Goal: Book appointment/travel/reservation

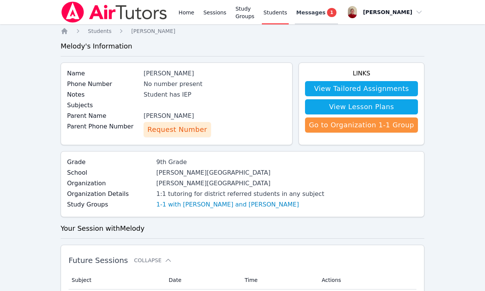
click at [336, 13] on span "1" at bounding box center [331, 12] width 9 height 9
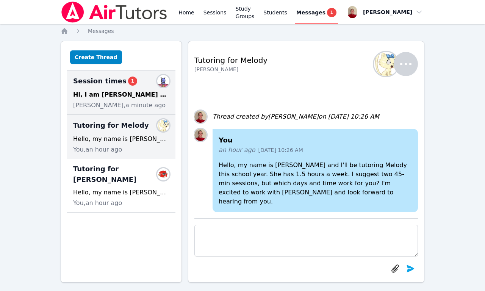
click at [118, 97] on div "Hi, I am [PERSON_NAME] mom [PERSON_NAME], thank you for much for working with […" at bounding box center [121, 94] width 96 height 9
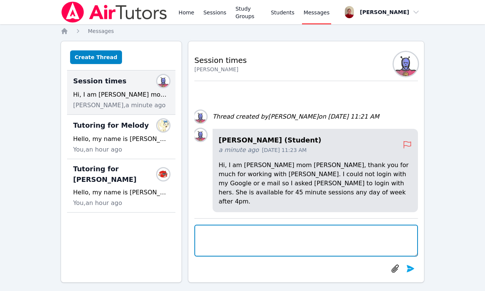
click at [248, 240] on textarea at bounding box center [307, 241] width 224 height 32
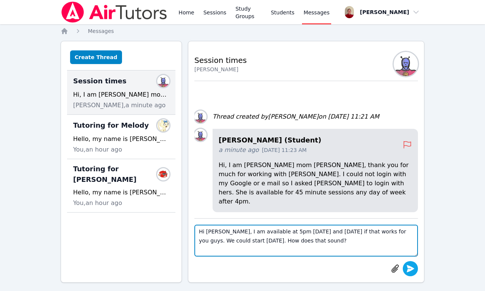
type textarea "Hi [PERSON_NAME], I am available at 5pm [DATE] and [DATE] if that works for you…"
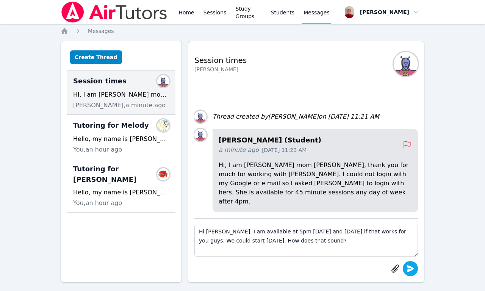
click at [408, 269] on icon "submit" at bounding box center [410, 268] width 9 height 9
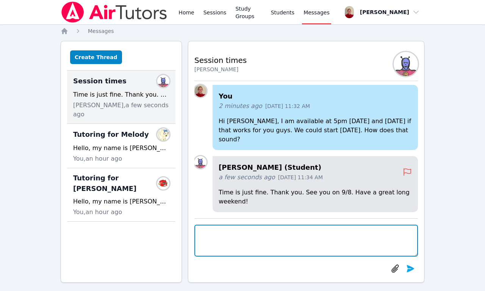
click at [295, 241] on textarea at bounding box center [307, 241] width 224 height 32
type textarea "Y"
type textarea "Thank you. I can't wait to work with [PERSON_NAME]."
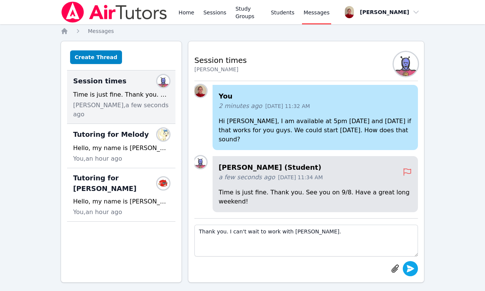
click at [413, 272] on icon "submit" at bounding box center [410, 268] width 9 height 9
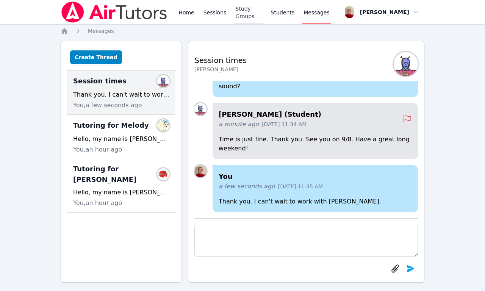
click at [256, 12] on link "Study Groups" at bounding box center [248, 12] width 29 height 24
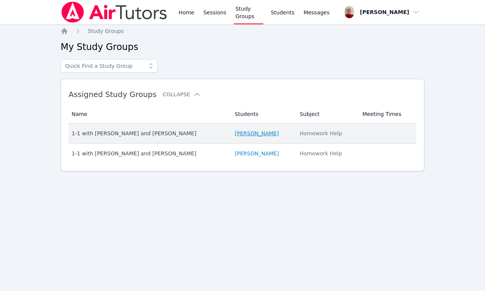
click at [245, 136] on link "[PERSON_NAME]" at bounding box center [257, 134] width 44 height 8
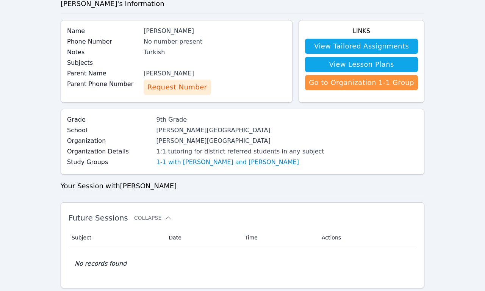
scroll to position [49, 0]
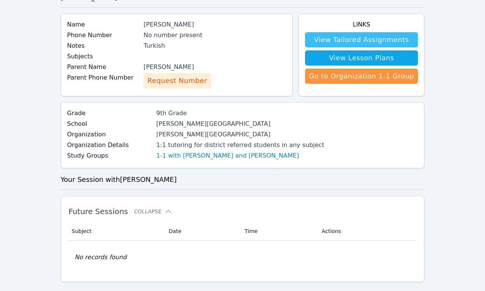
click at [356, 40] on link "View Tailored Assignments" at bounding box center [361, 39] width 113 height 15
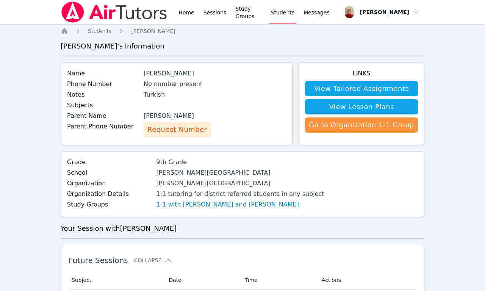
scroll to position [49, 0]
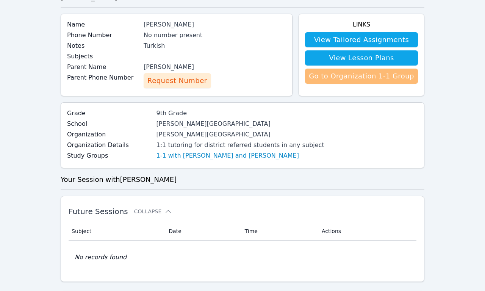
click at [366, 76] on link "Go to Organization 1-1 Group" at bounding box center [361, 76] width 113 height 15
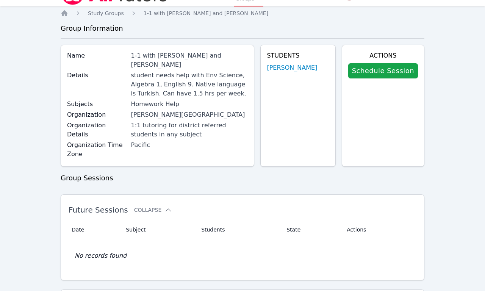
scroll to position [17, 0]
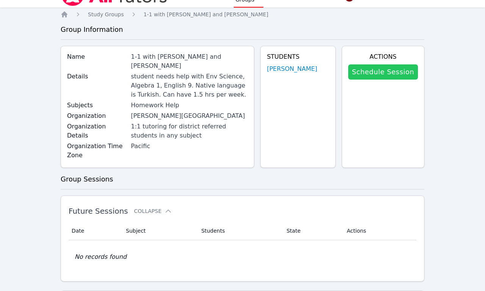
click at [373, 71] on link "Schedule Session" at bounding box center [384, 71] width 70 height 15
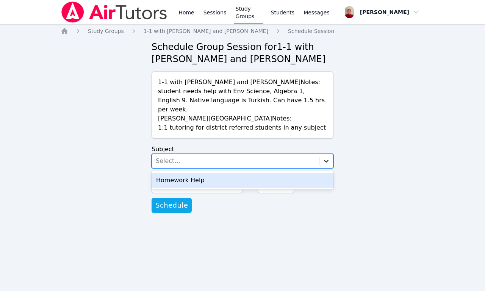
click at [326, 157] on icon at bounding box center [327, 161] width 8 height 8
click at [269, 173] on div "Homework Help" at bounding box center [243, 180] width 182 height 15
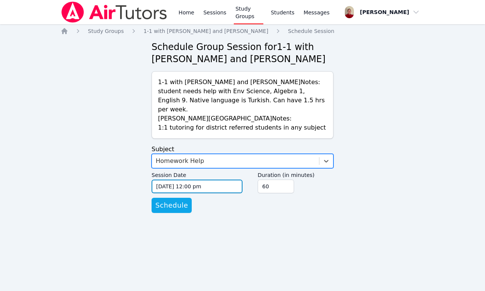
click at [187, 180] on input "[DATE] 12:00 pm" at bounding box center [197, 187] width 91 height 14
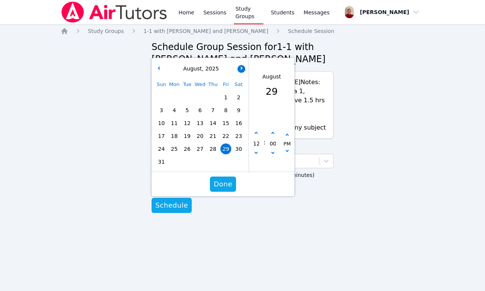
click at [241, 66] on icon "button" at bounding box center [240, 67] width 3 height 3
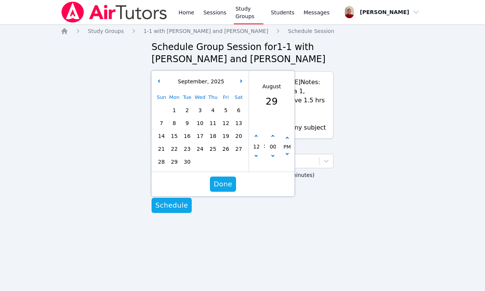
click at [173, 118] on span "8" at bounding box center [174, 123] width 11 height 11
click at [256, 135] on icon "button" at bounding box center [256, 136] width 3 height 3
type input "[DATE] 01:00 pm"
type input "01"
click at [256, 135] on icon "button" at bounding box center [256, 136] width 3 height 3
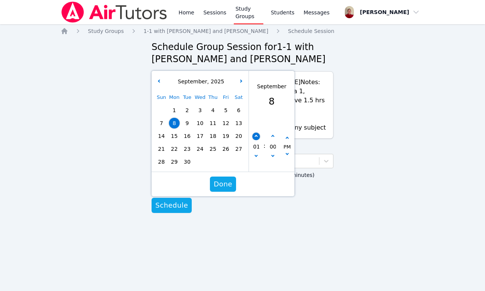
type input "[DATE] 02:00 pm"
type input "02"
click at [256, 135] on icon "button" at bounding box center [256, 136] width 3 height 3
type input "[DATE] 03:00 pm"
type input "03"
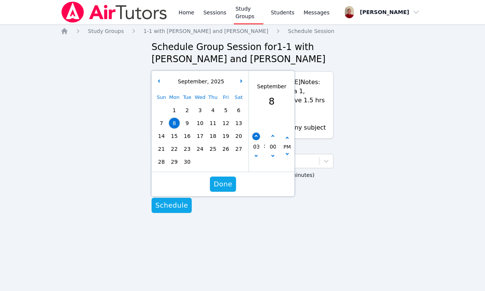
click at [256, 135] on icon "button" at bounding box center [256, 136] width 3 height 3
type input "[DATE] 04:00 pm"
type input "04"
click at [256, 135] on icon "button" at bounding box center [256, 136] width 3 height 3
type input "[DATE] 05:00 pm"
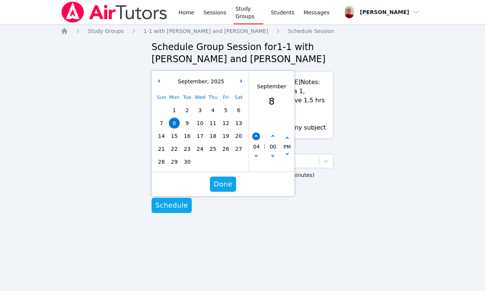
type input "05"
click at [256, 135] on icon "button" at bounding box center [256, 136] width 3 height 3
type input "[DATE] 06:00 pm"
type input "06"
click at [256, 135] on icon "button" at bounding box center [256, 136] width 3 height 3
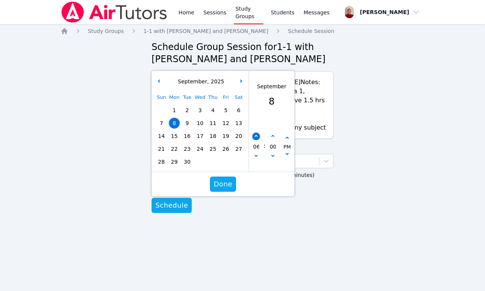
type input "[DATE] 07:00 pm"
type input "07"
click at [256, 135] on icon "button" at bounding box center [256, 136] width 3 height 3
type input "[DATE] 08:00 pm"
type input "08"
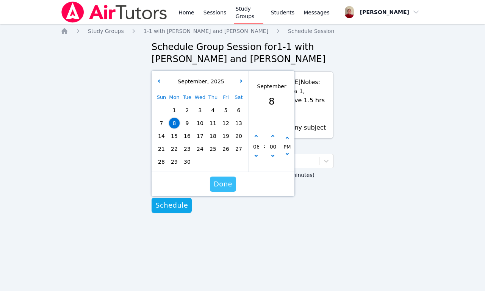
click at [225, 179] on span "Done" at bounding box center [223, 184] width 19 height 11
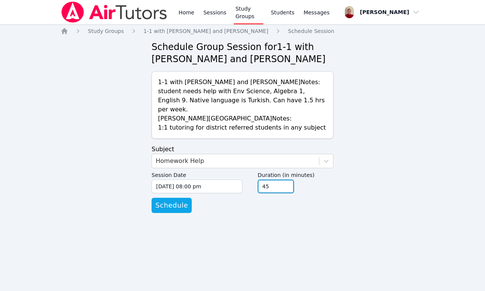
type input "45"
click at [287, 180] on input "45" at bounding box center [276, 187] width 36 height 14
click at [232, 215] on div "Home Study Groups 1-1 with [PERSON_NAME] and [PERSON_NAME] Schedule Session Sch…" at bounding box center [243, 127] width 364 height 201
click at [177, 200] on span "Schedule" at bounding box center [171, 205] width 33 height 11
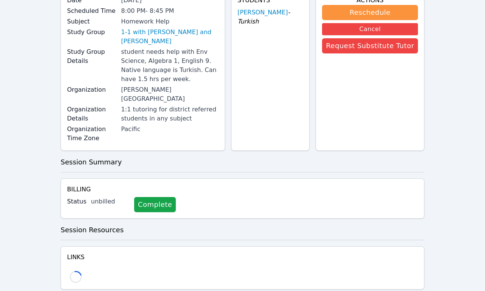
scroll to position [63, 0]
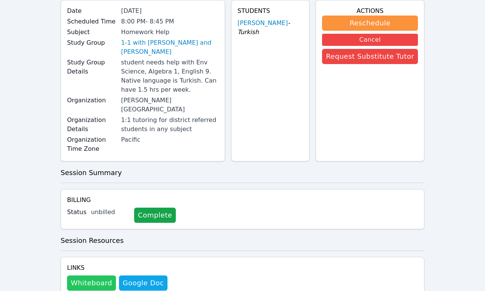
click at [92, 276] on button "Whiteboard" at bounding box center [91, 283] width 49 height 15
click at [86, 276] on button "Whiteboard" at bounding box center [91, 283] width 49 height 15
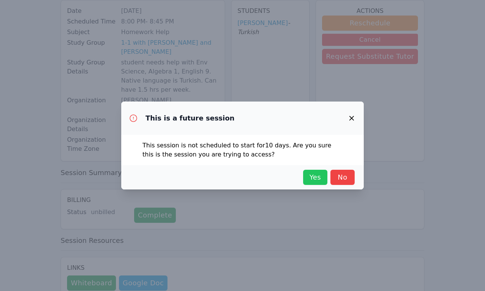
click at [318, 176] on span "Yes" at bounding box center [315, 177] width 17 height 11
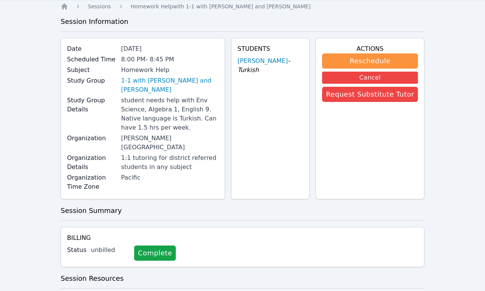
scroll to position [0, 0]
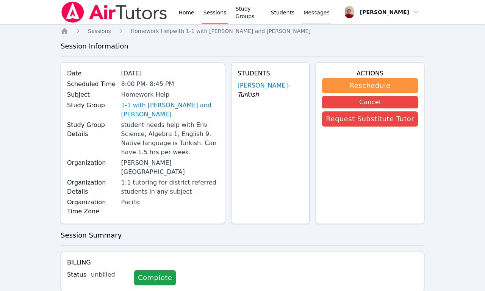
click at [317, 16] on span "Messages" at bounding box center [317, 13] width 26 height 8
